Goal: Information Seeking & Learning: Find specific page/section

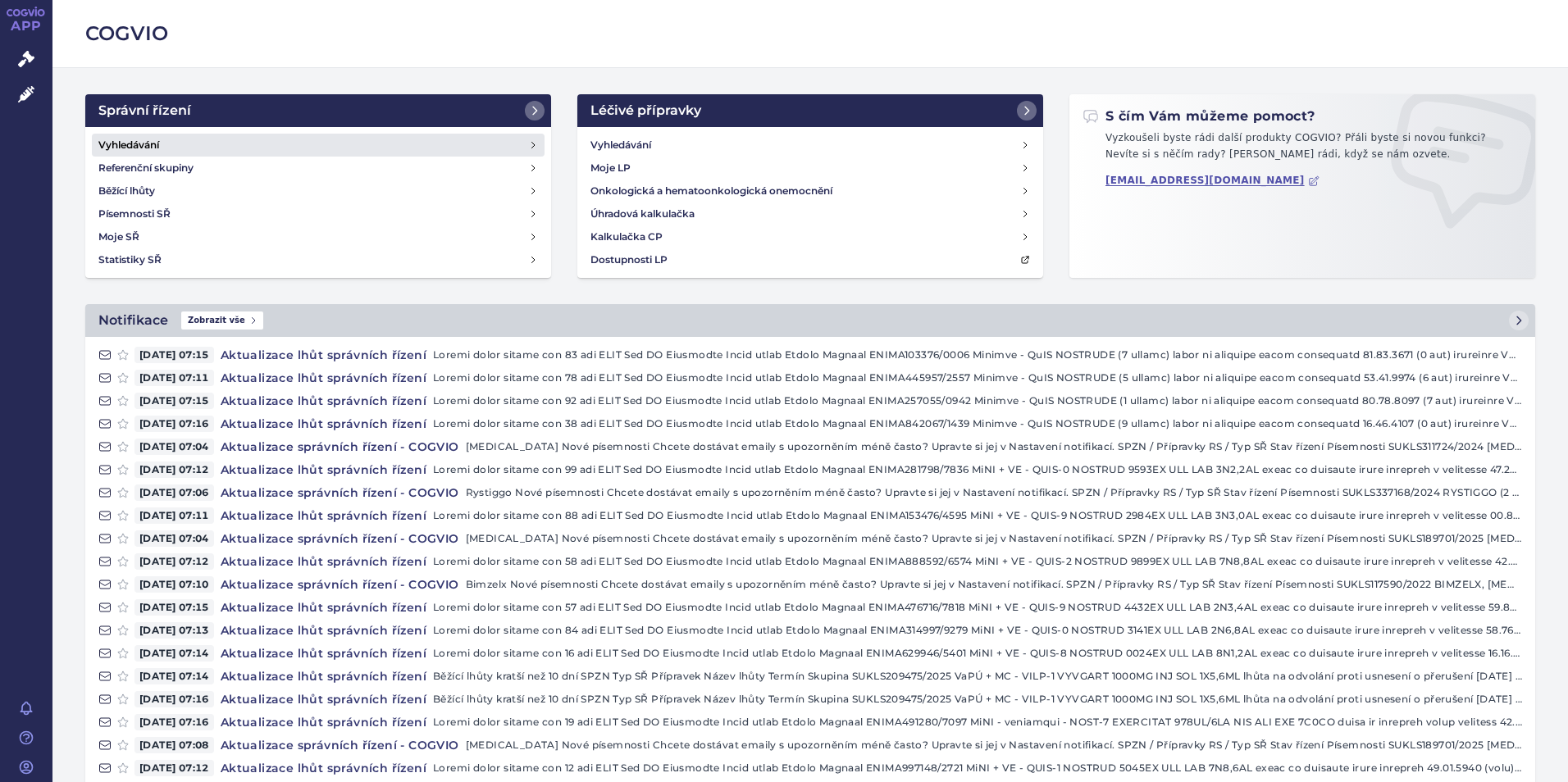
click at [119, 151] on h4 "Vyhledávání" at bounding box center [128, 145] width 60 height 17
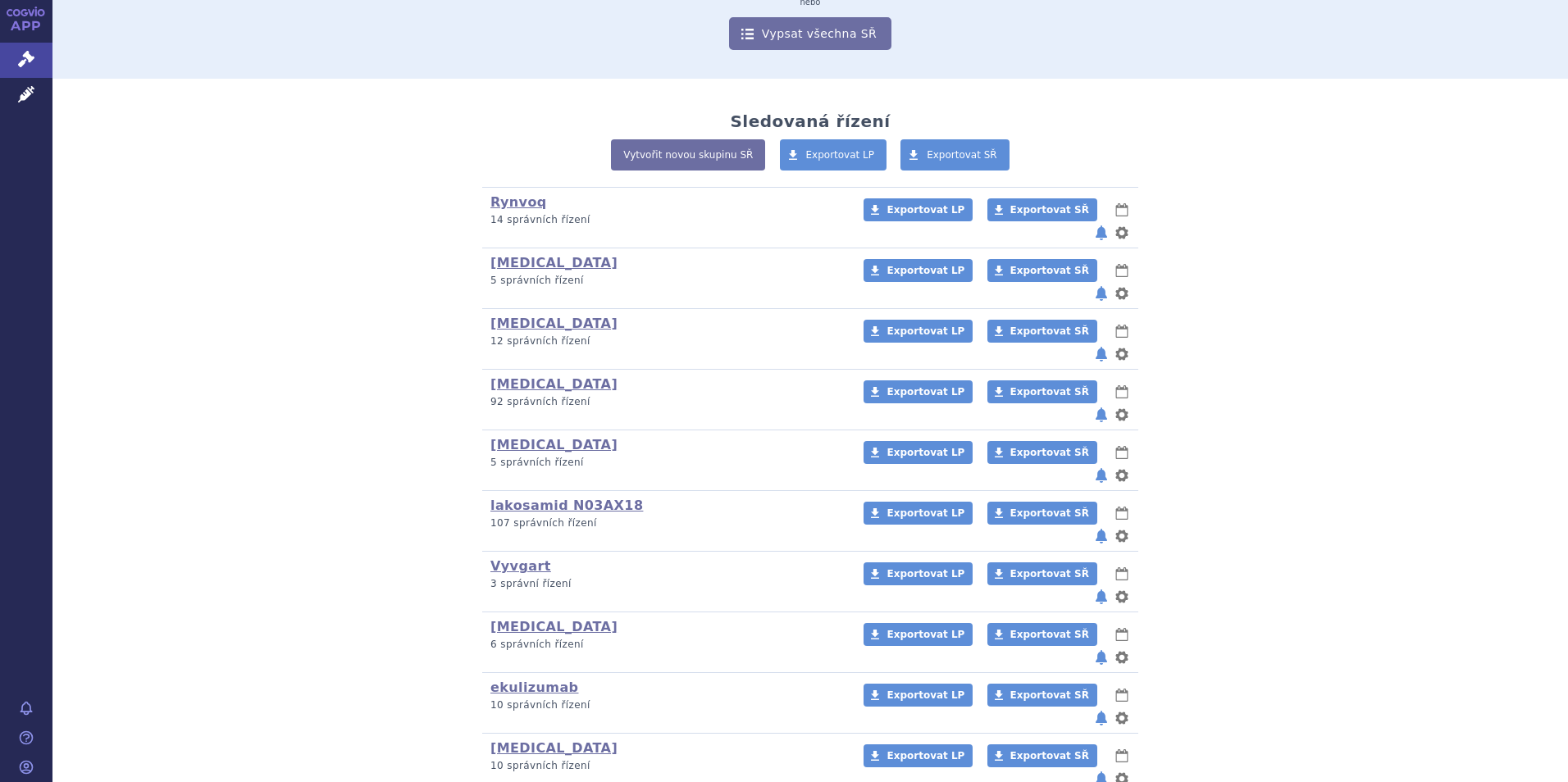
scroll to position [328, 0]
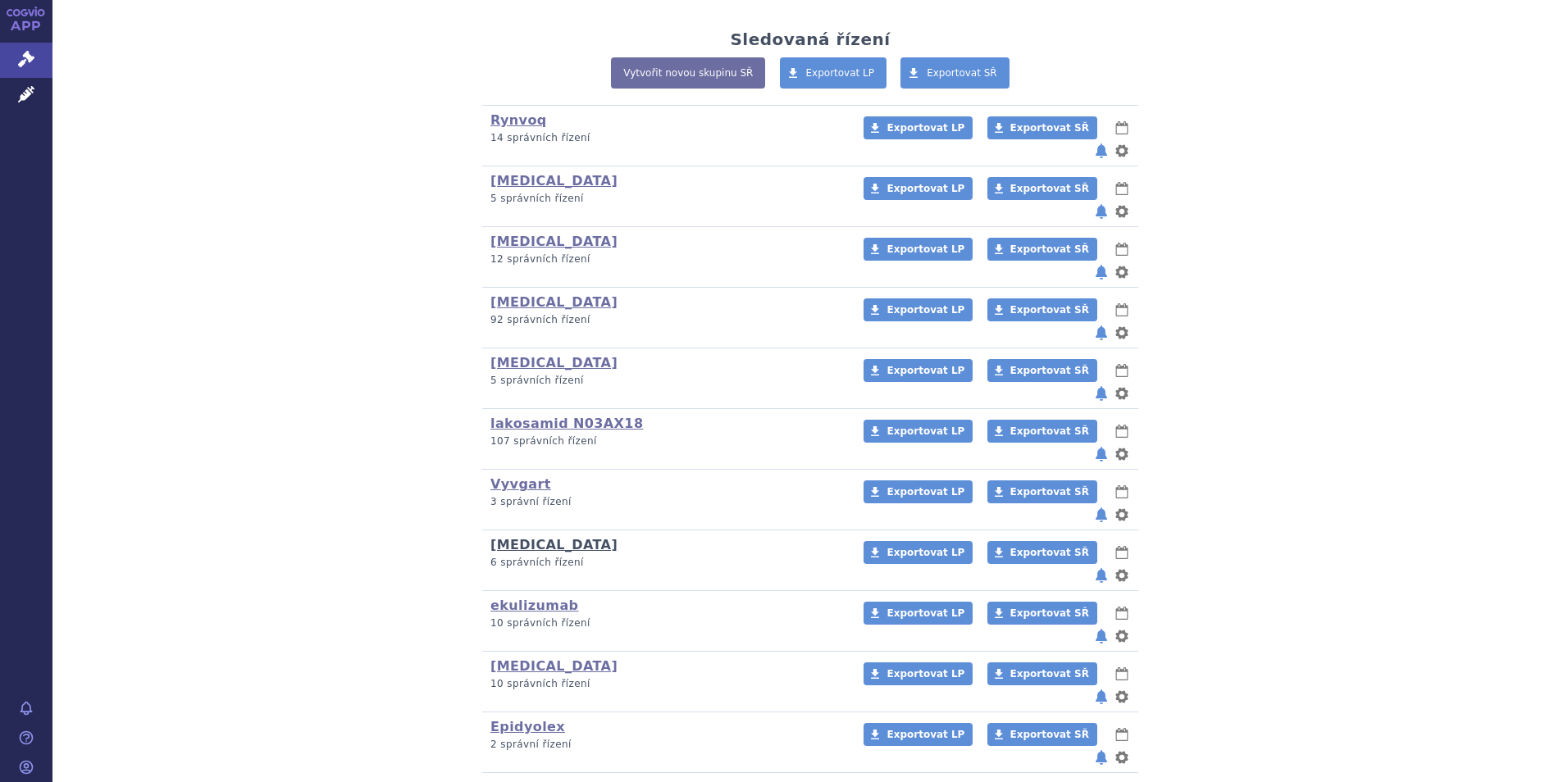
click at [511, 537] on link "[MEDICAL_DATA]" at bounding box center [553, 545] width 127 height 16
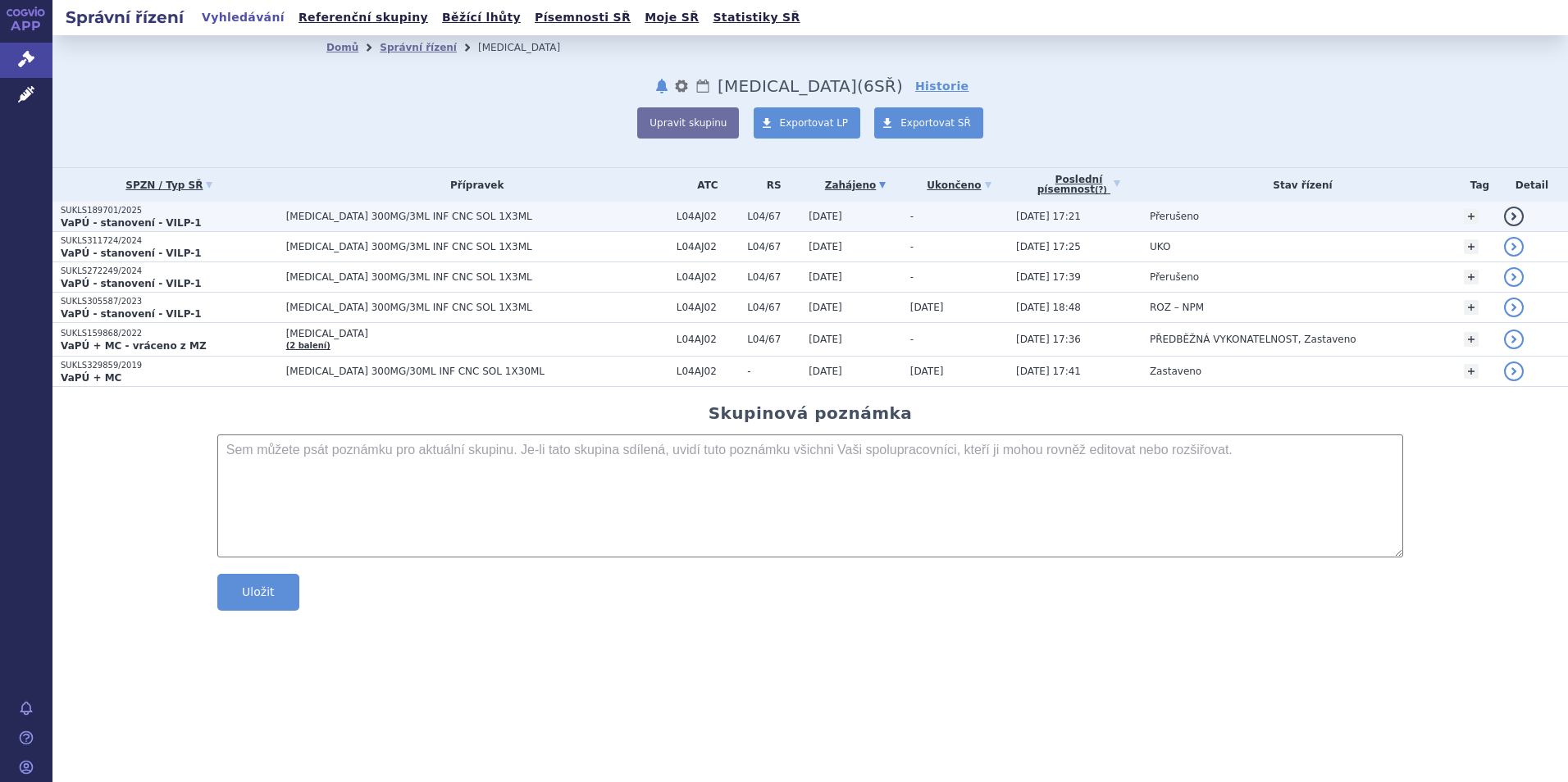
click at [117, 221] on strong "VaPÚ - stanovení - VILP-1" at bounding box center [131, 223] width 141 height 11
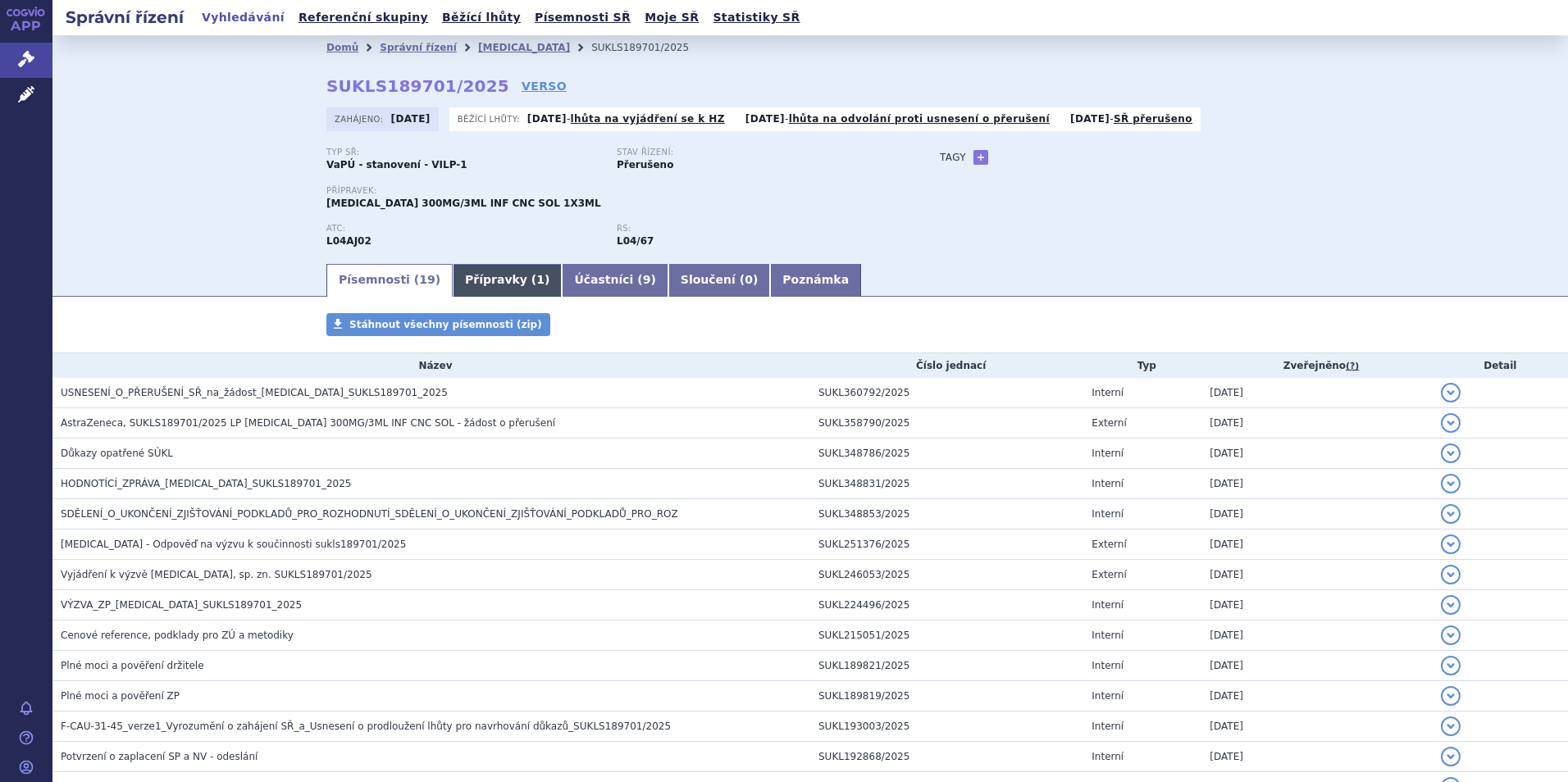
click at [473, 278] on link "Přípravky ( 1 )" at bounding box center [507, 280] width 109 height 33
